Goal: Go to known website: Access a specific website the user already knows

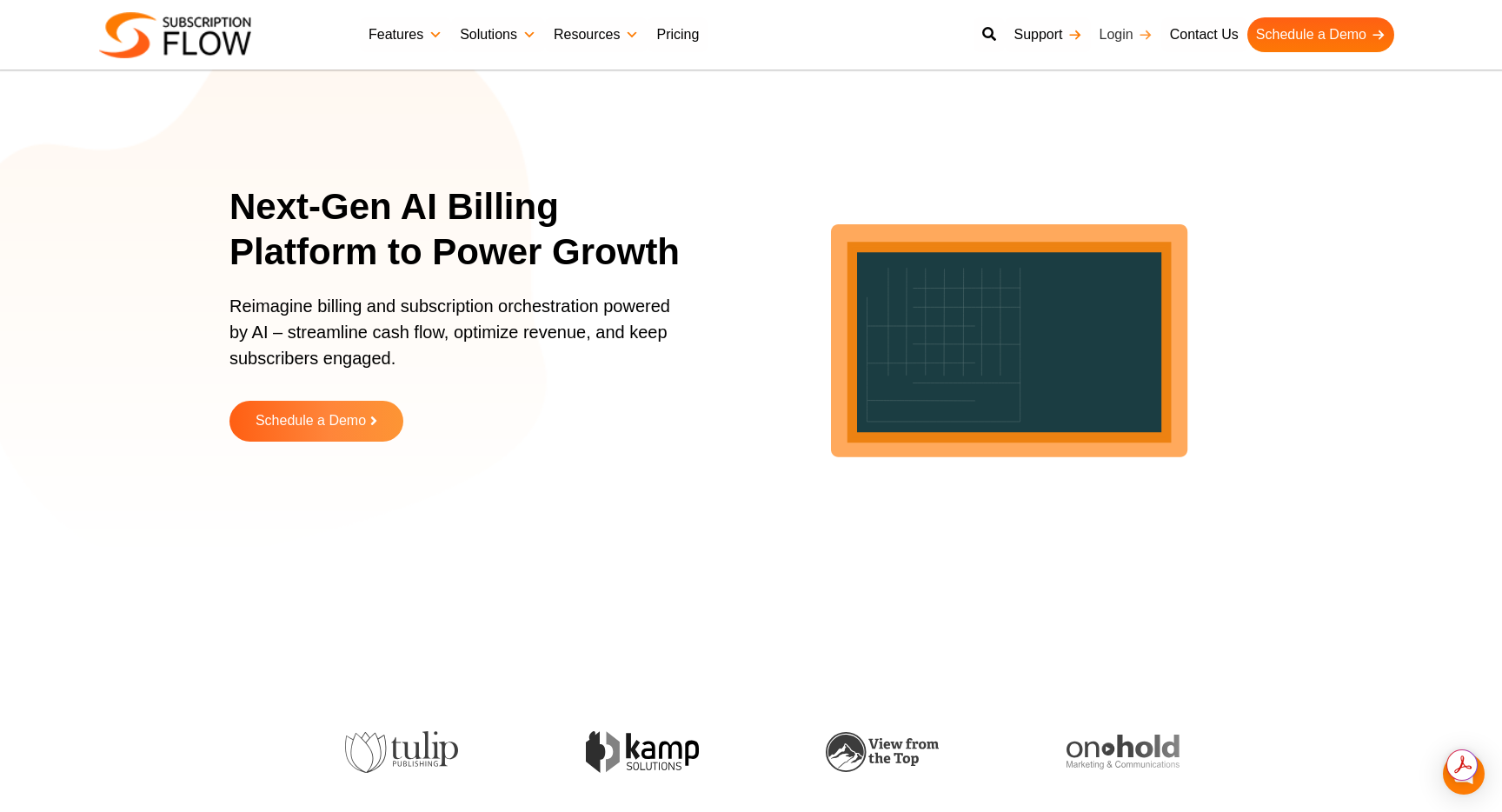
click at [1128, 34] on link "Login" at bounding box center [1126, 34] width 70 height 35
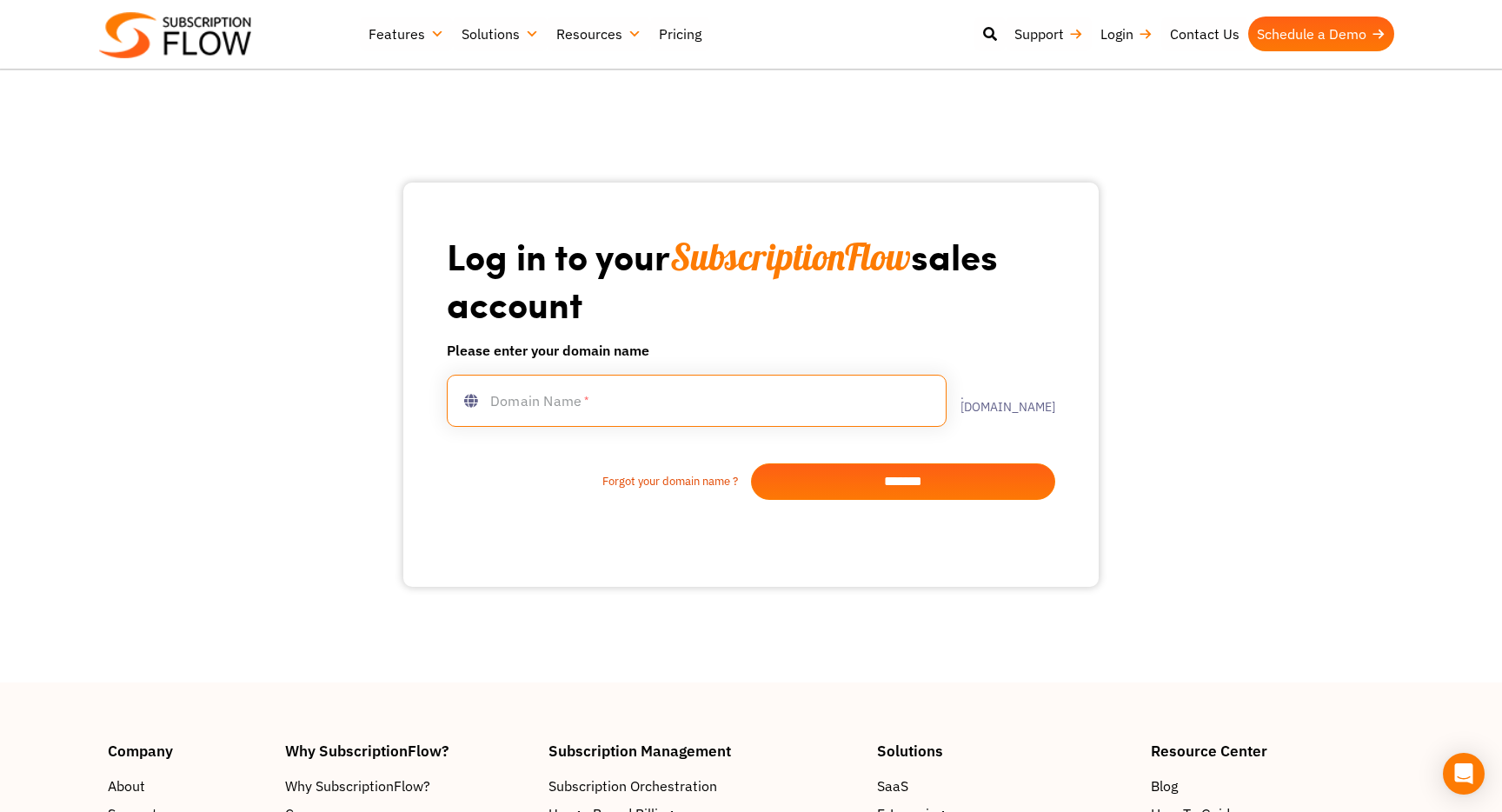
click at [622, 391] on input "text" at bounding box center [696, 400] width 500 height 52
type input "**********"
click at [928, 485] on input "*******" at bounding box center [903, 481] width 305 height 37
